Goal: Navigation & Orientation: Find specific page/section

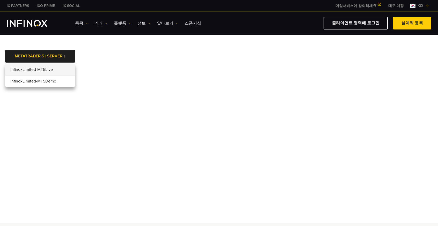
click at [135, 53] on body "IX PARTNERS IXO PRIME IX SOCIAL 메일서비스에 참여하세요 IX Daily와 투자 기회를 놓치지마세요! 지금 참여하세요!…" at bounding box center [219, 223] width 438 height 447
click at [65, 71] on li "InfinoxLimited-MT5Live" at bounding box center [40, 70] width 70 height 12
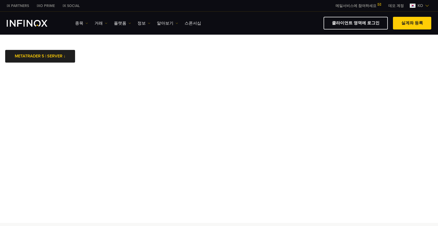
scroll to position [6, 0]
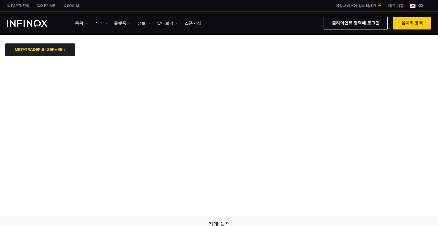
click at [58, 14] on div "IX Social 종목 종목 상품 정보 거래 기업 계정" at bounding box center [219, 23] width 438 height 23
click at [0, 0] on body "IX PARTNERS IXO PRIME IX SOCIAL 메일서비스에 참여하세요 IX Daily와 투자 기회를 놓치지마세요! 지금 참여하세요!…" at bounding box center [219, 217] width 438 height 447
click at [356, 21] on link "클라이언트 영역에 로그인" at bounding box center [356, 23] width 64 height 13
